Goal: Task Accomplishment & Management: Complete application form

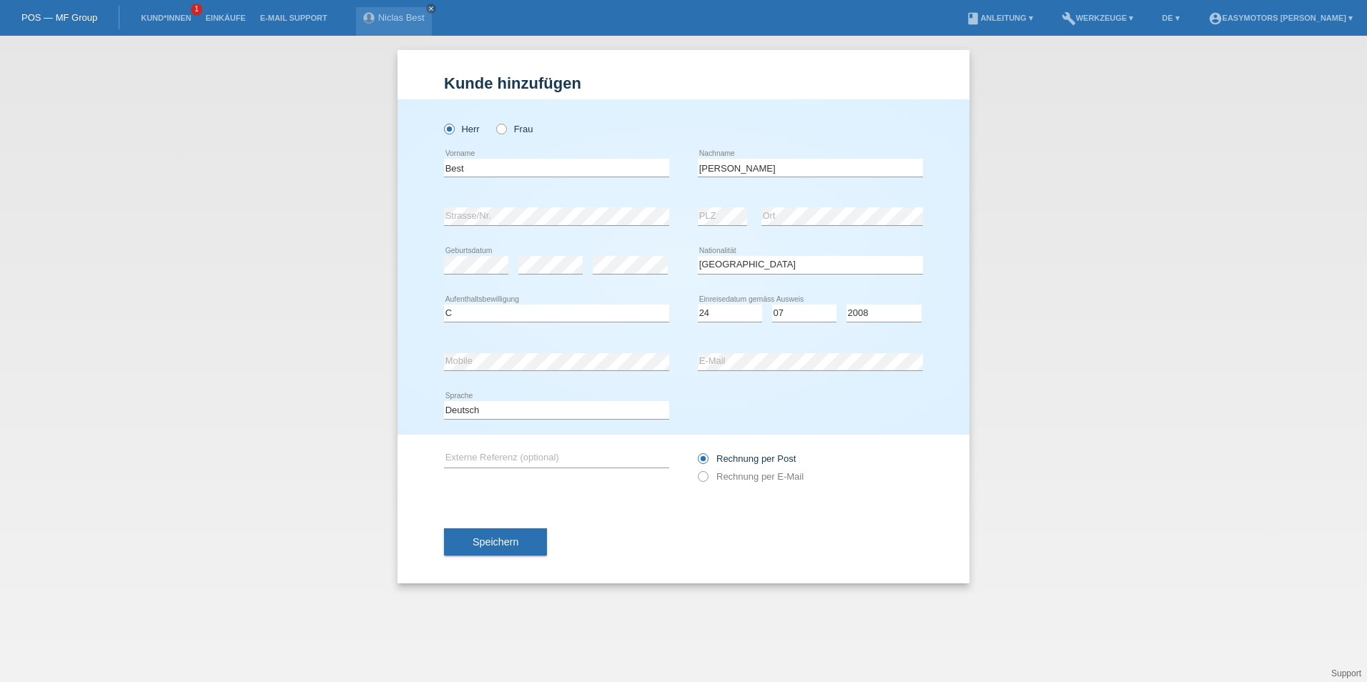
select select "DE"
select select "C"
select select "24"
select select "07"
select select "2008"
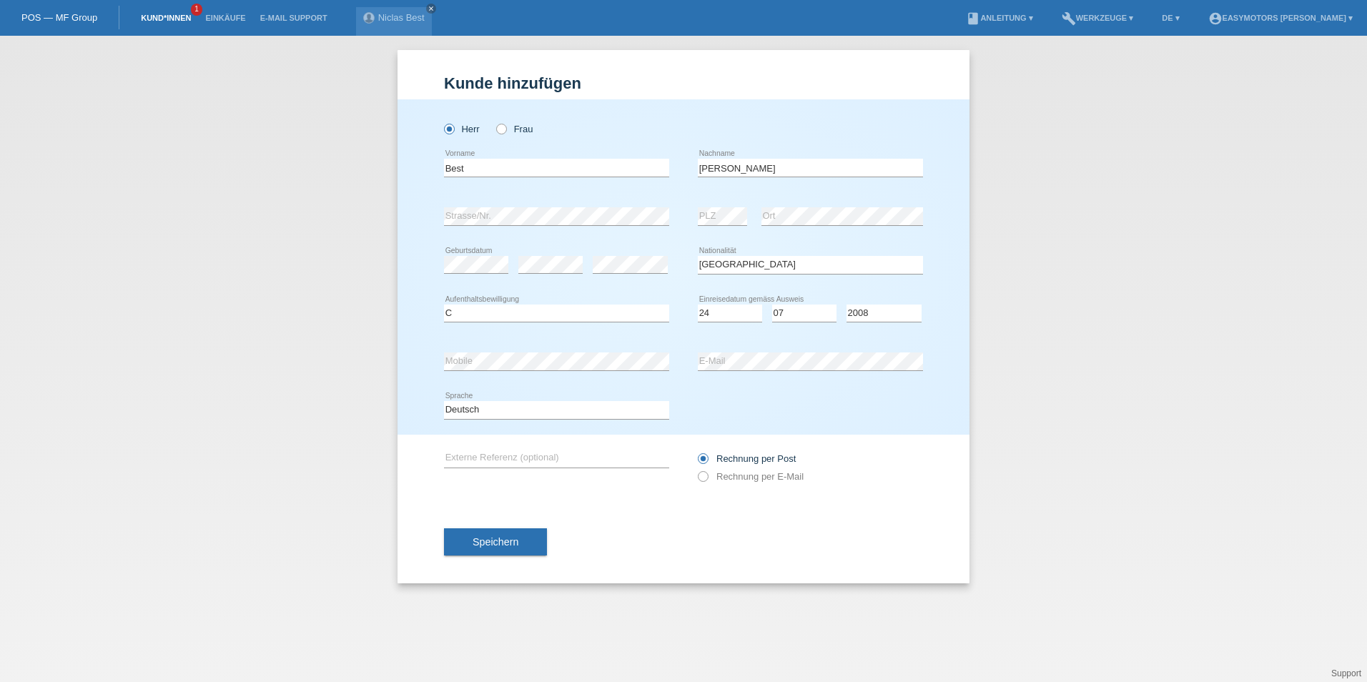
click at [169, 18] on link "Kund*innen" at bounding box center [166, 18] width 64 height 9
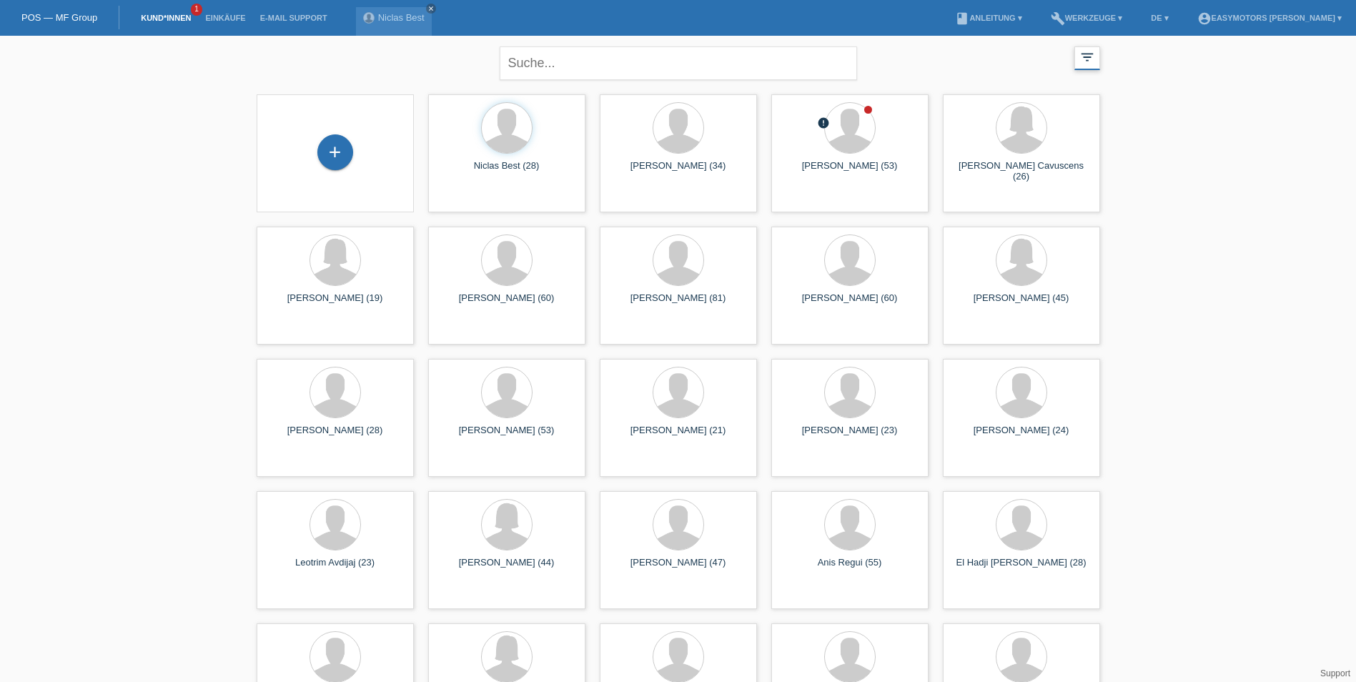
click at [1087, 51] on icon "filter_list" at bounding box center [1087, 57] width 16 height 16
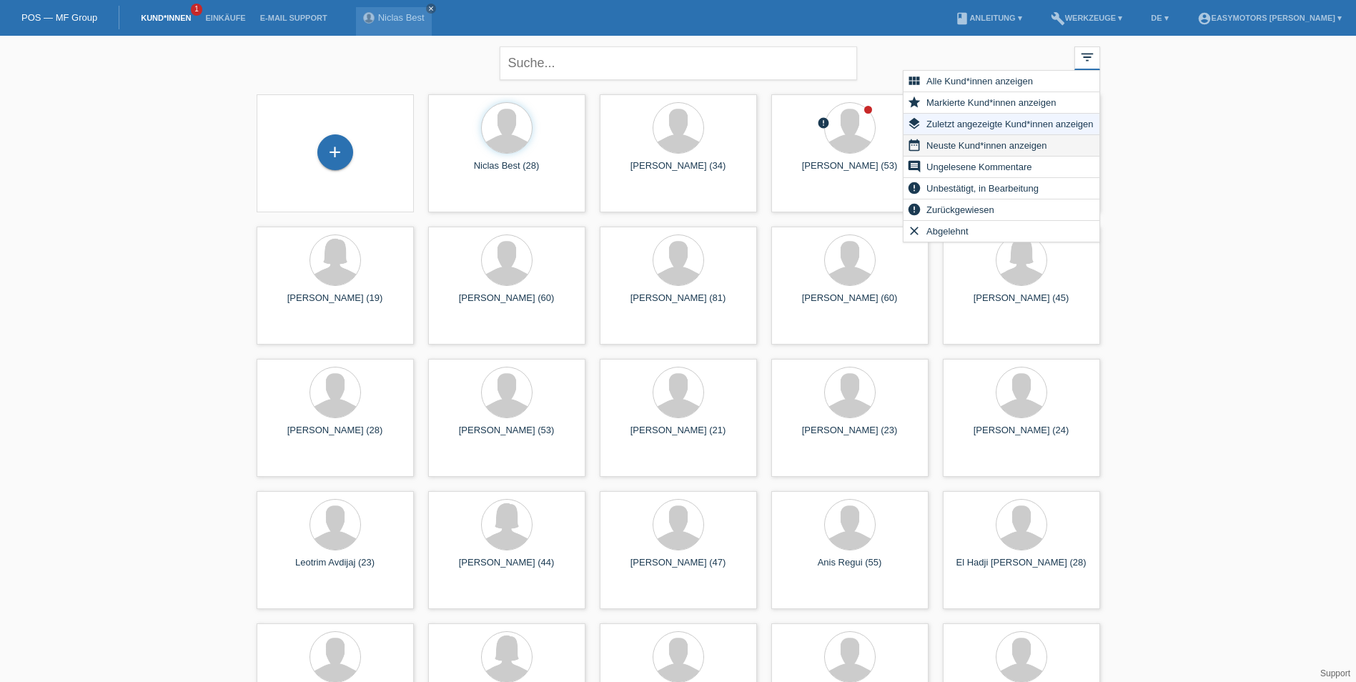
click at [1009, 149] on span "Neuste Kund*innen anzeigen" at bounding box center [986, 145] width 124 height 17
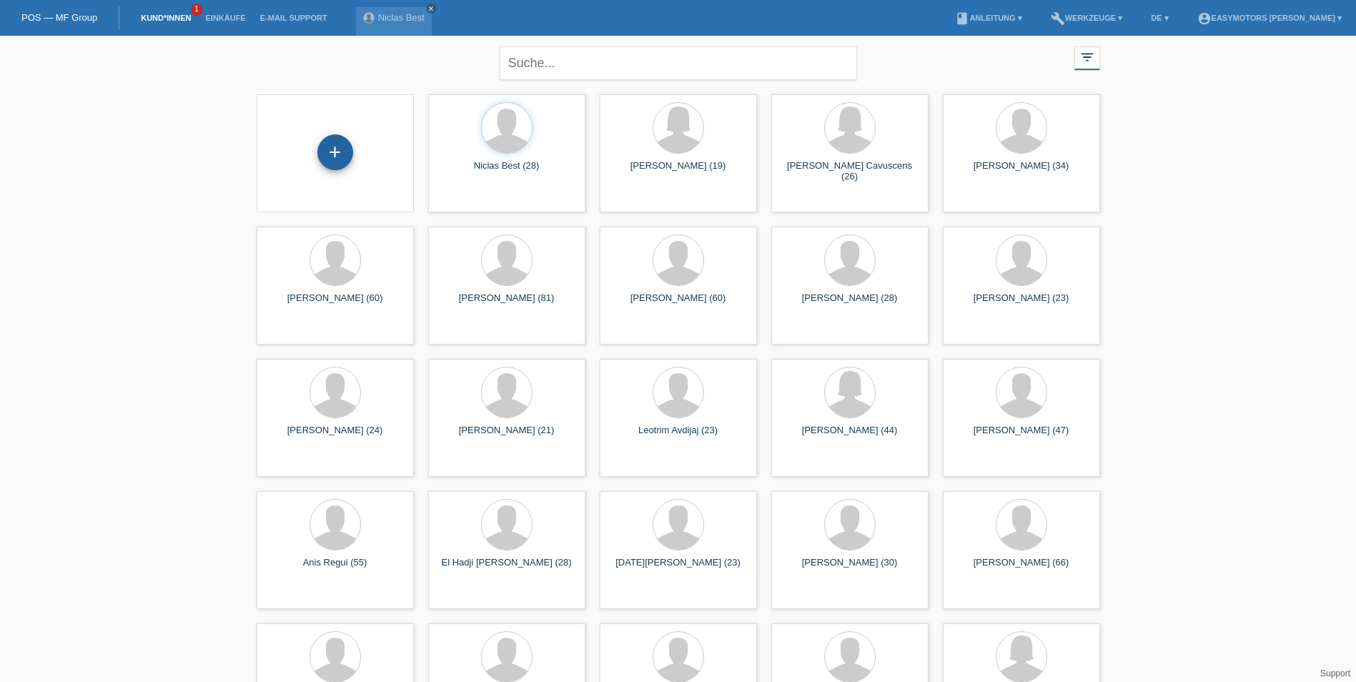
click at [338, 164] on div "+" at bounding box center [335, 152] width 36 height 36
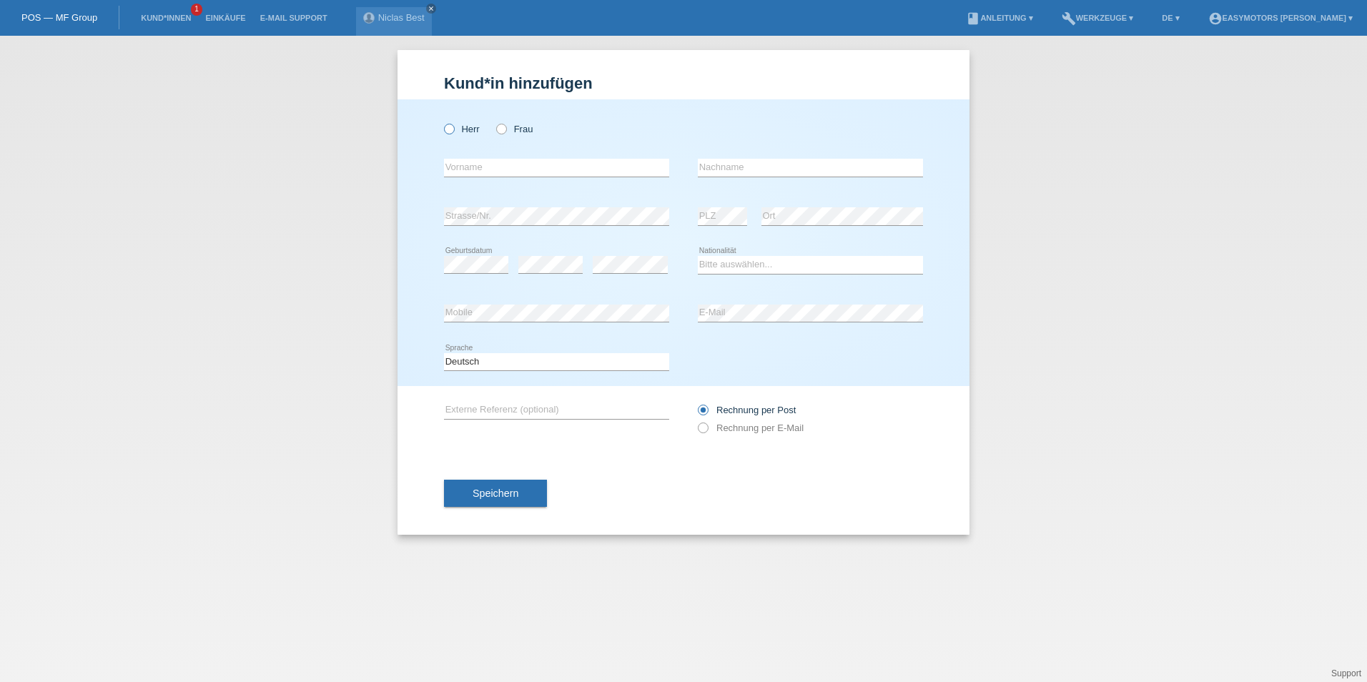
click at [442, 122] on icon at bounding box center [442, 122] width 0 height 0
click at [445, 128] on input "Herr" at bounding box center [448, 128] width 9 height 9
radio input "true"
click at [501, 170] on input "text" at bounding box center [556, 168] width 225 height 18
type input "L"
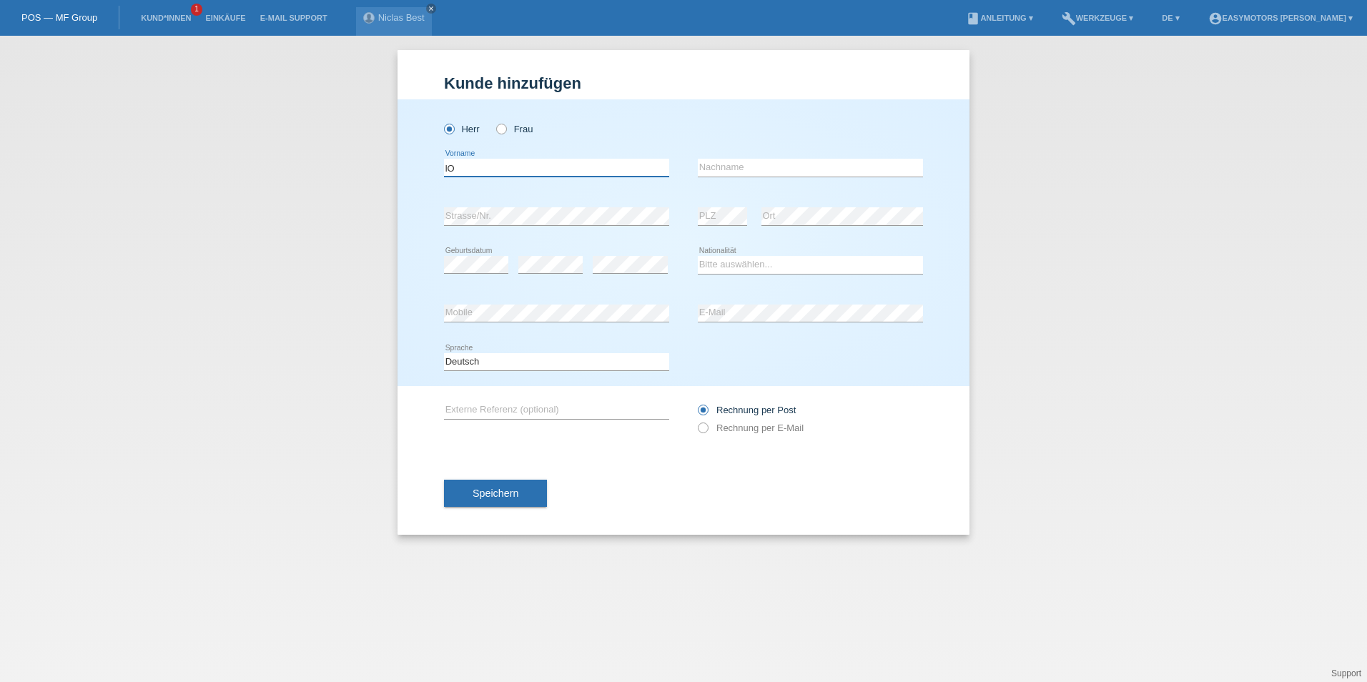
type input "l"
type input "[PERSON_NAME]"
type input "b"
type input "Best"
select select "DE"
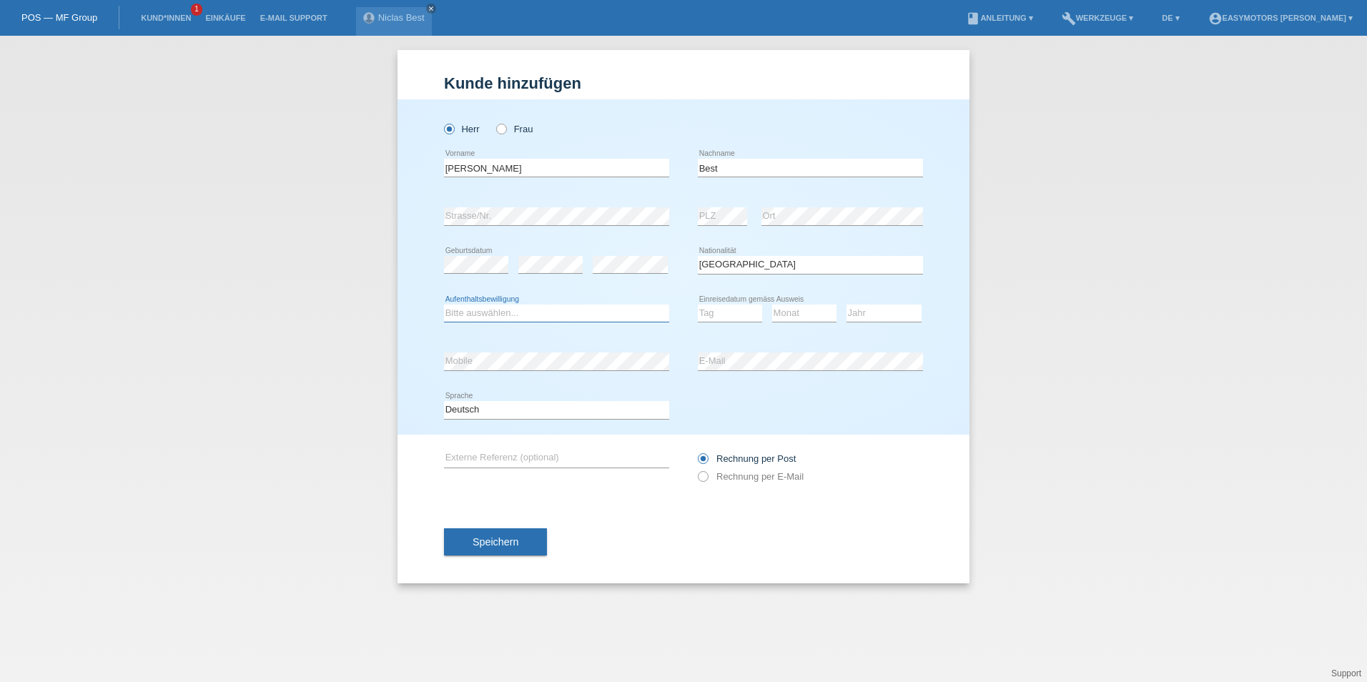
select select "C"
select select "24"
select select "07"
select select "2008"
click at [524, 533] on button "Speichern" at bounding box center [495, 541] width 103 height 27
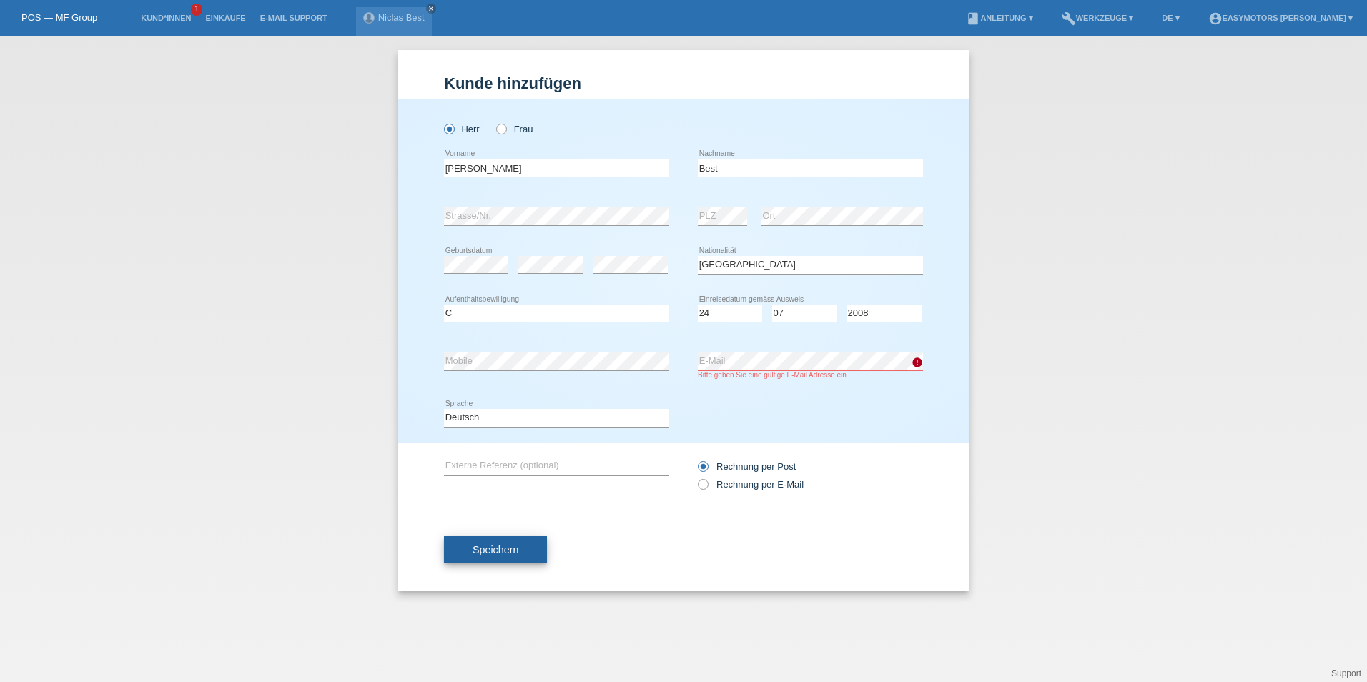
click at [487, 550] on span "Speichern" at bounding box center [496, 549] width 46 height 11
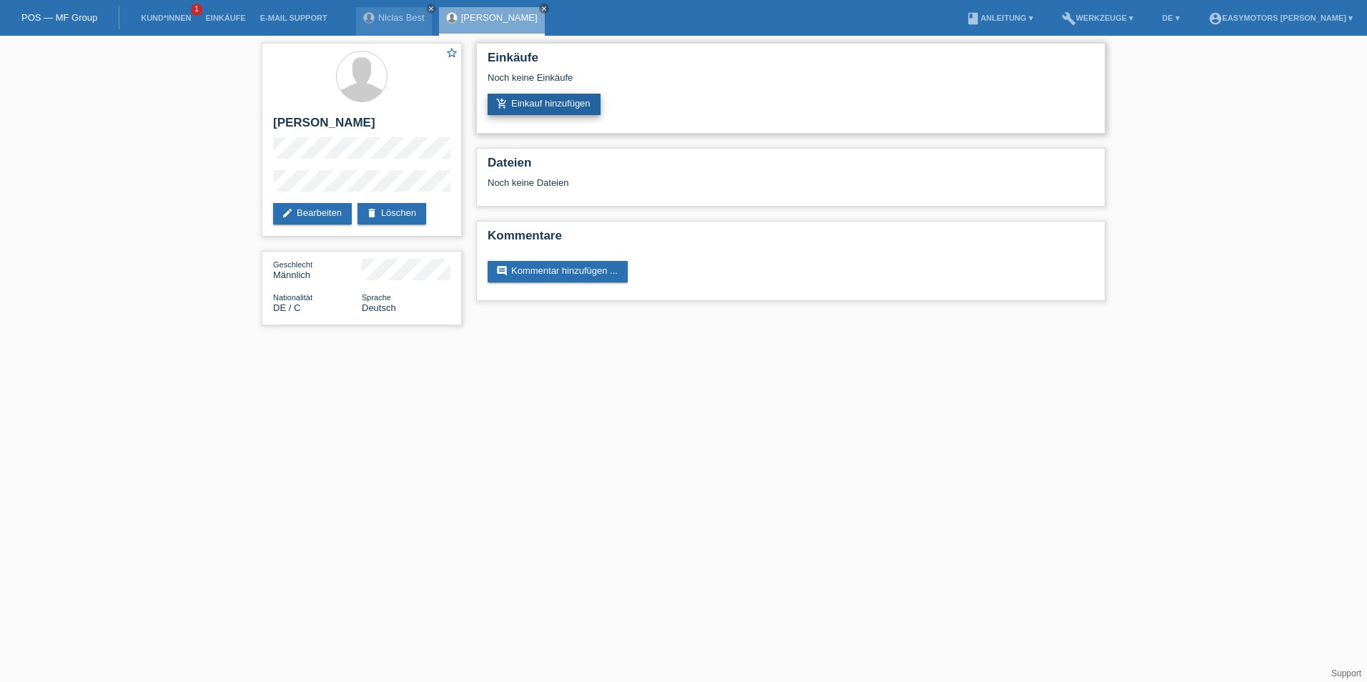
click at [558, 105] on link "add_shopping_cart Einkauf hinzufügen" at bounding box center [544, 104] width 113 height 21
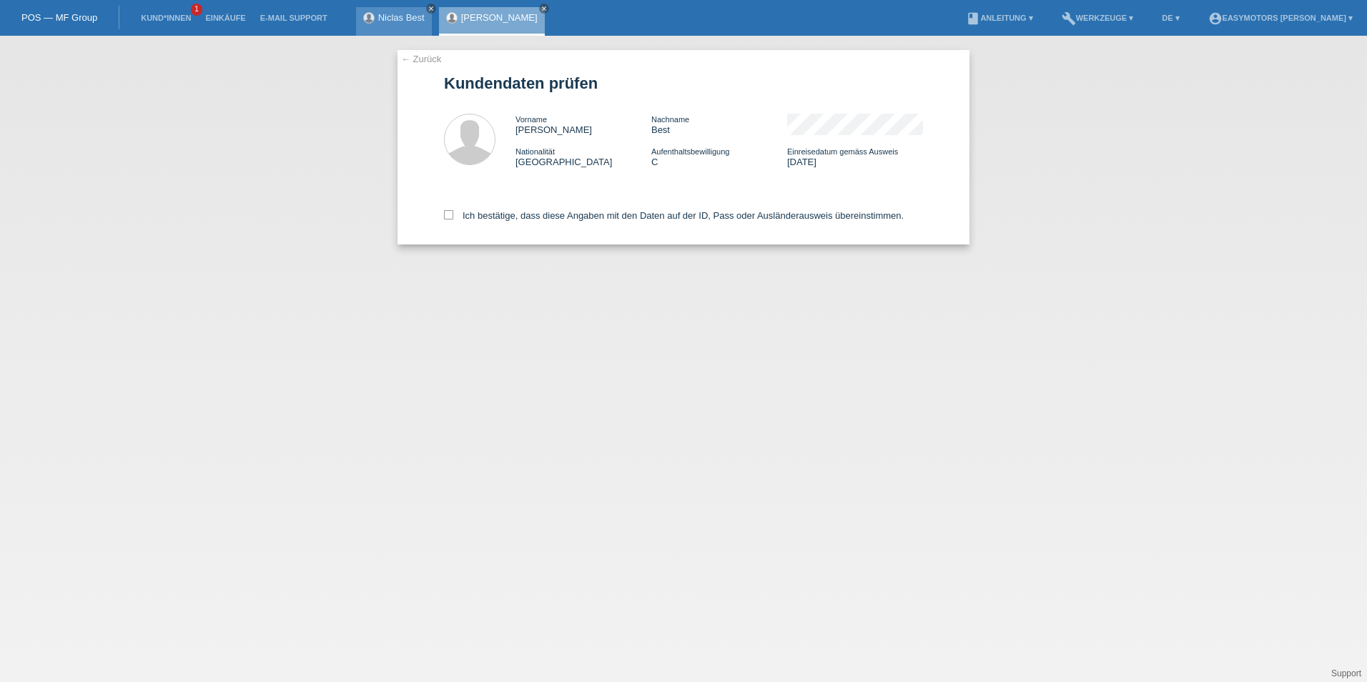
click at [430, 6] on icon "close" at bounding box center [430, 8] width 7 height 7
drag, startPoint x: 442, startPoint y: 212, endPoint x: 449, endPoint y: 215, distance: 8.0
click at [442, 212] on div "← Zurück Kundendaten prüfen Vorname Louis Nachname Best Nationalität Deutschlan…" at bounding box center [683, 147] width 572 height 194
click at [462, 221] on label "Ich bestätige, dass diese Angaben mit den Daten auf der ID, Pass oder Ausländer…" at bounding box center [674, 215] width 460 height 11
click at [453, 219] on input "Ich bestätige, dass diese Angaben mit den Daten auf der ID, Pass oder Ausländer…" at bounding box center [448, 214] width 9 height 9
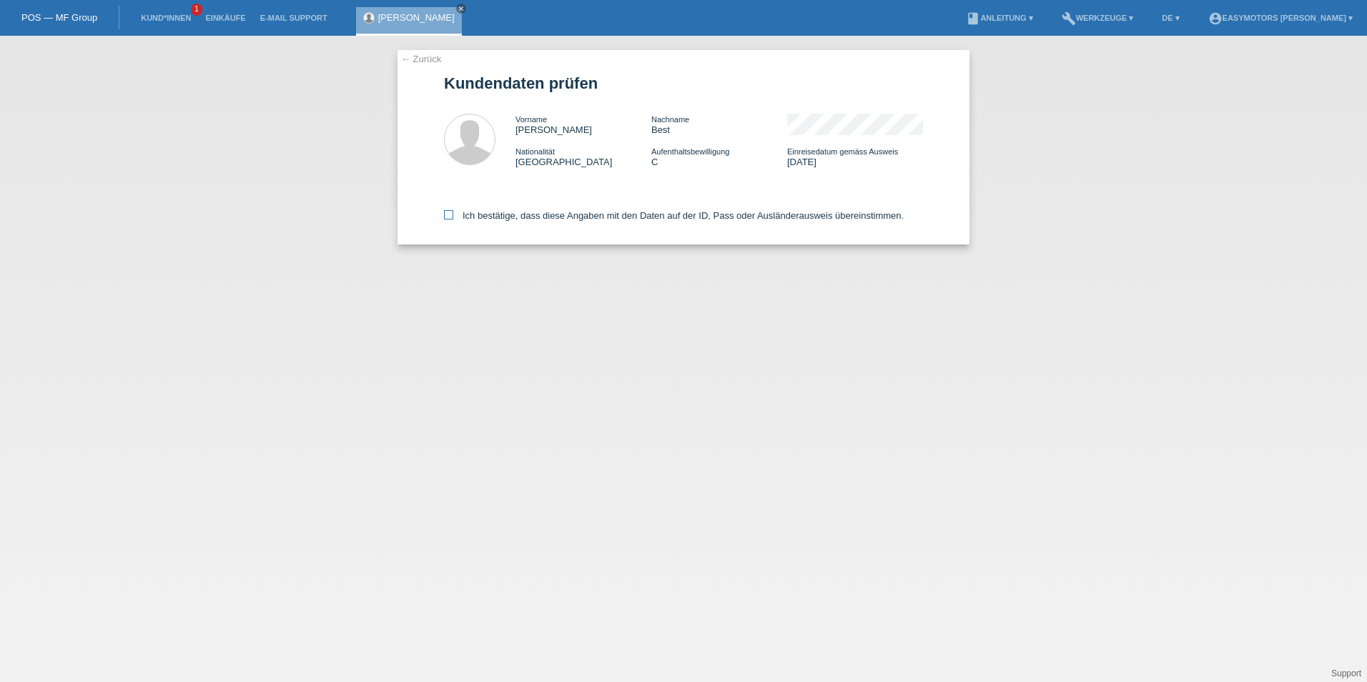
checkbox input "true"
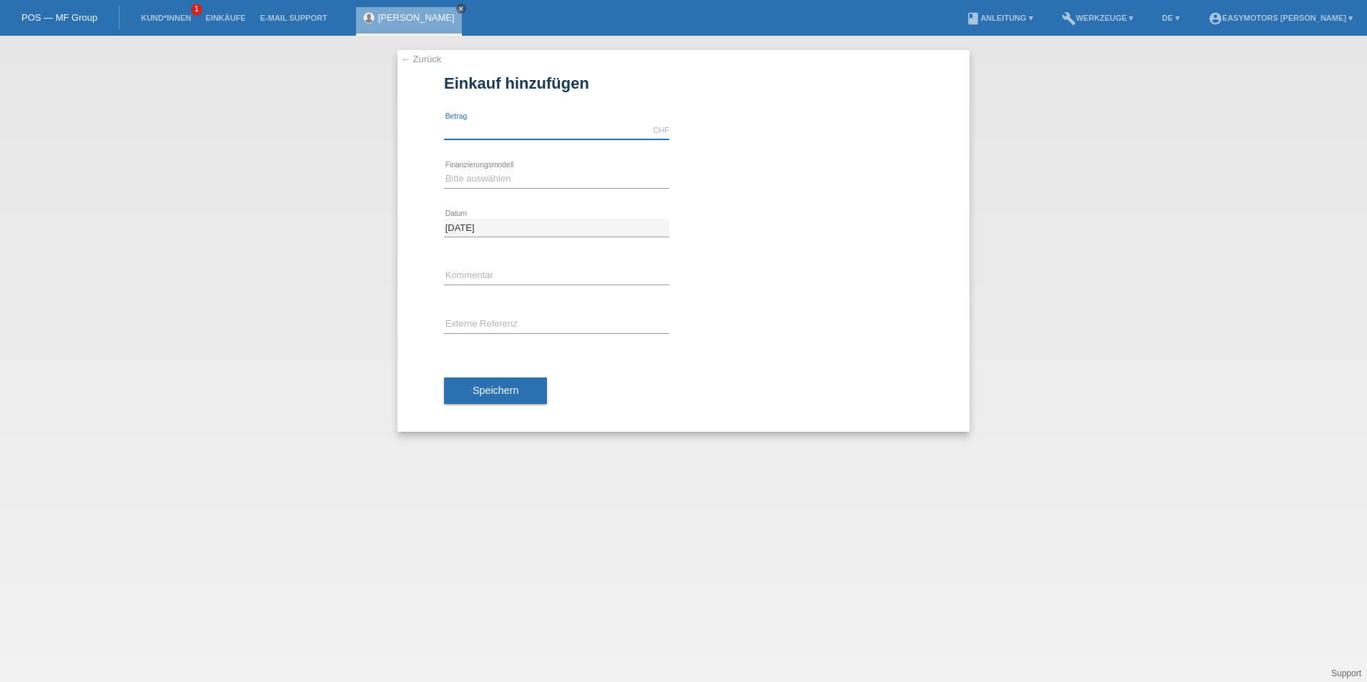
click at [458, 122] on input "text" at bounding box center [556, 131] width 225 height 18
type input "2500.00"
click at [534, 174] on select "Bitte auswählen Fixe Raten Kauf auf Rechnung mit Teilzahlungsoption" at bounding box center [556, 178] width 225 height 17
select select "81"
click at [444, 170] on select "Bitte auswählen Fixe Raten Kauf auf Rechnung mit Teilzahlungsoption" at bounding box center [556, 178] width 225 height 17
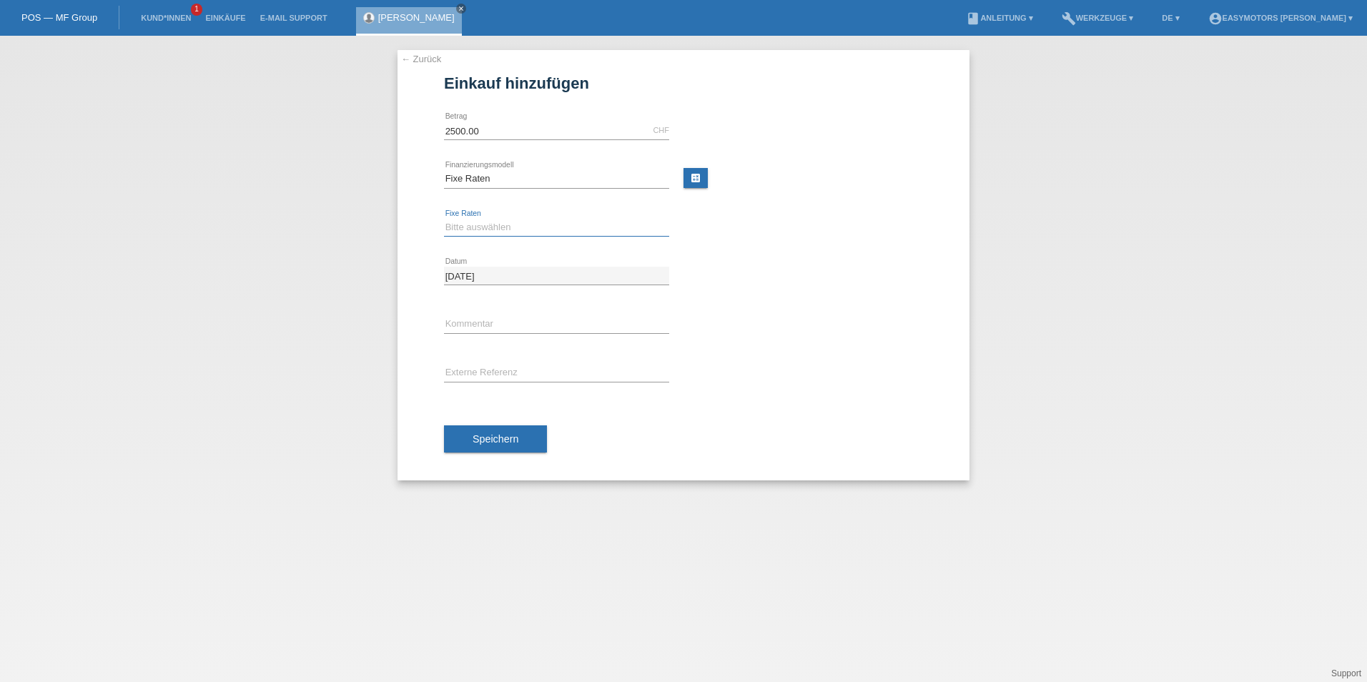
click at [498, 229] on select "Bitte auswählen 12 Raten 24 Raten 48 Raten" at bounding box center [556, 227] width 225 height 17
select select "320"
click at [444, 219] on select "Bitte auswählen 12 Raten 24 Raten 48 Raten" at bounding box center [556, 227] width 225 height 17
click at [523, 433] on button "Speichern" at bounding box center [495, 438] width 103 height 27
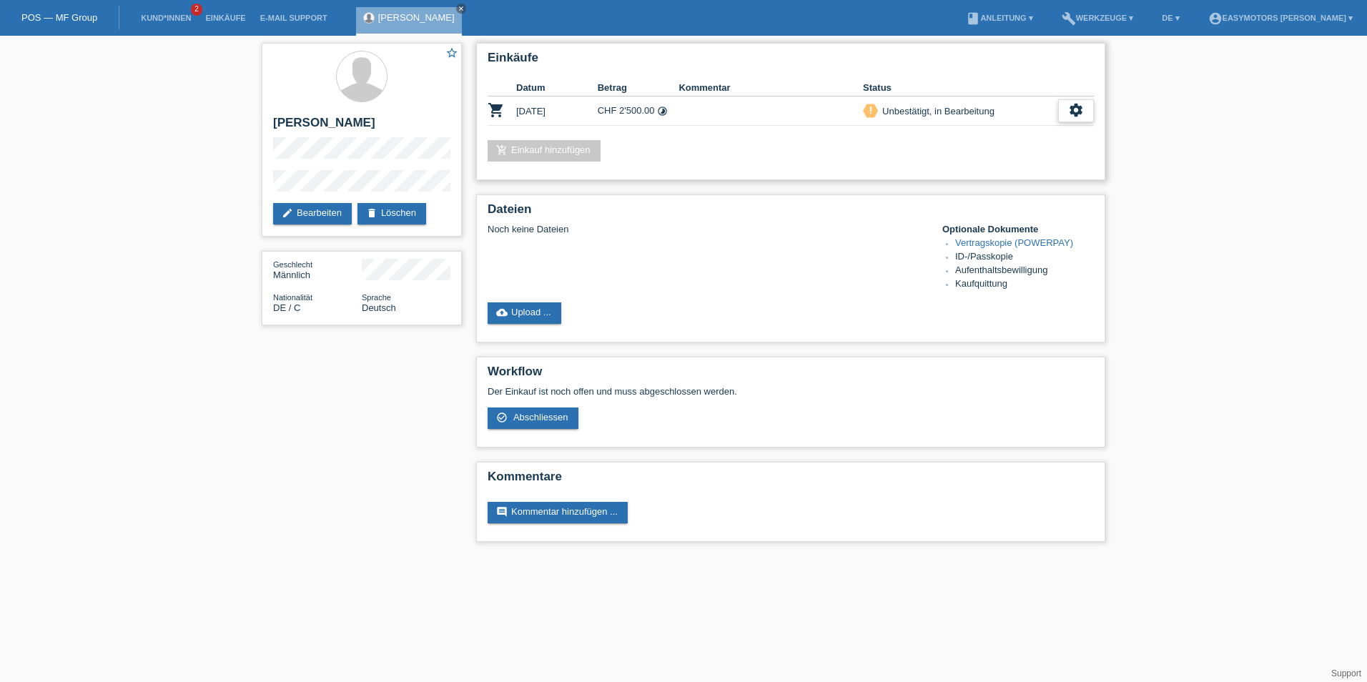
click at [1067, 116] on div "settings" at bounding box center [1076, 110] width 36 height 23
click at [997, 115] on div "priority_high Unbestätigt, in Bearbeitung" at bounding box center [960, 111] width 195 height 15
click at [1068, 105] on div "settings" at bounding box center [1076, 110] width 36 height 23
click at [944, 217] on span "Kunde ist vom Kauf zurückgetreten..." at bounding box center [1011, 218] width 157 height 17
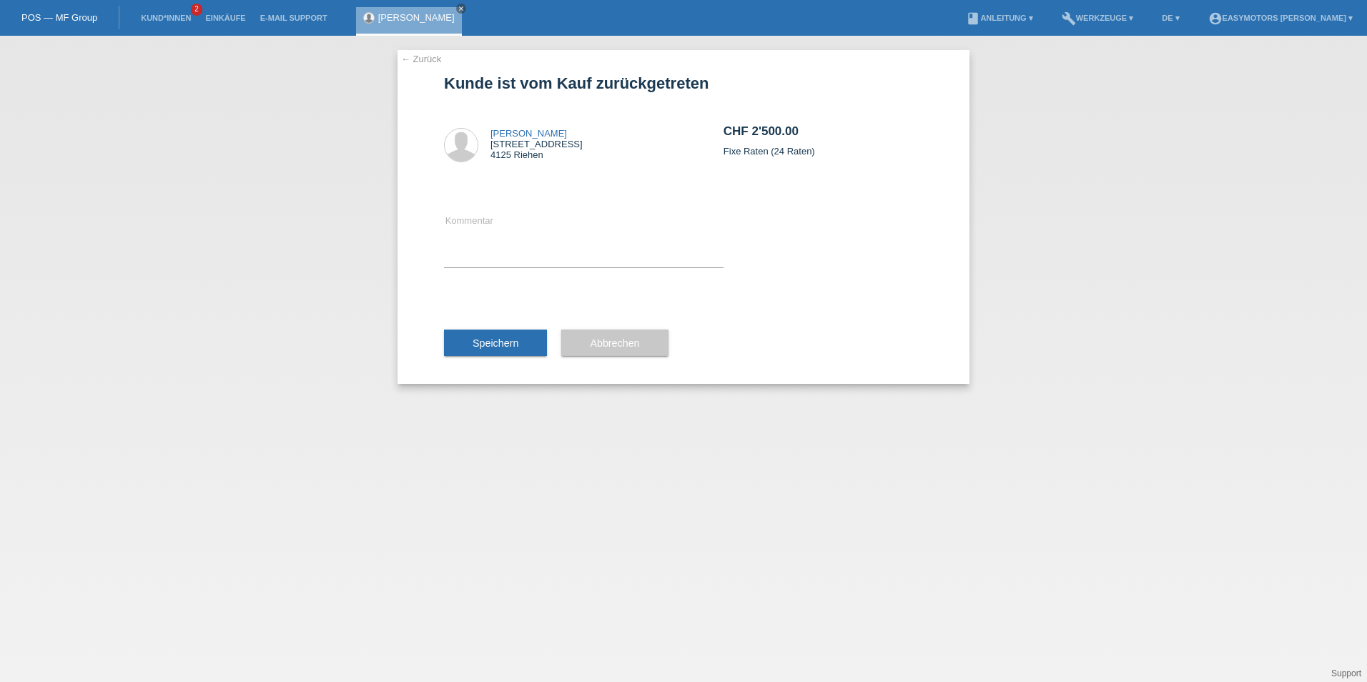
click at [430, 60] on link "← Zurück" at bounding box center [421, 59] width 40 height 11
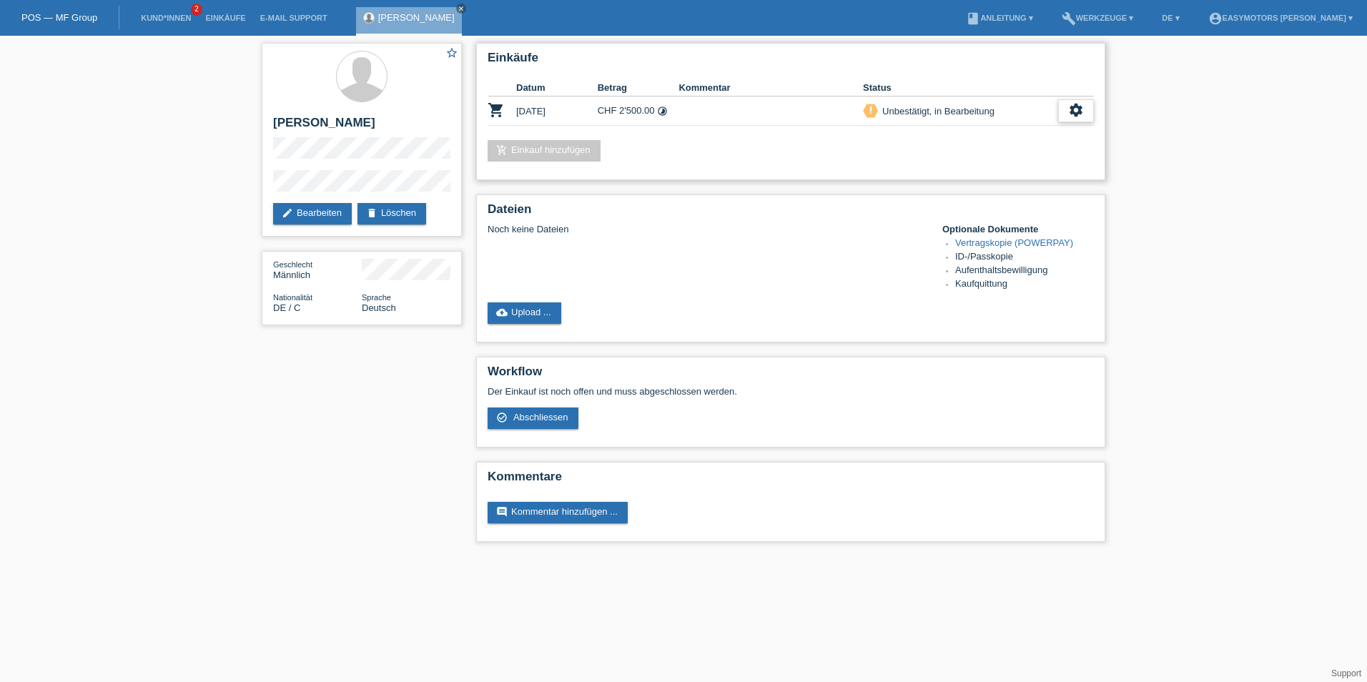
click at [1082, 107] on icon "settings" at bounding box center [1076, 110] width 16 height 16
click at [693, 134] on div "Einkäufe Datum Betrag Kommentar Status shopping_cart [DATE] CHF 2'500.00 timela…" at bounding box center [790, 111] width 629 height 137
click at [794, 132] on div "Einkäufe Datum Betrag Kommentar Status shopping_cart [DATE] CHF 2'500.00 timela…" at bounding box center [790, 111] width 629 height 137
click at [1142, 54] on div "star_border [PERSON_NAME] edit Bearbeiten delete Löschen Geschlecht Männlich Na…" at bounding box center [683, 296] width 1367 height 520
